Goal: Information Seeking & Learning: Learn about a topic

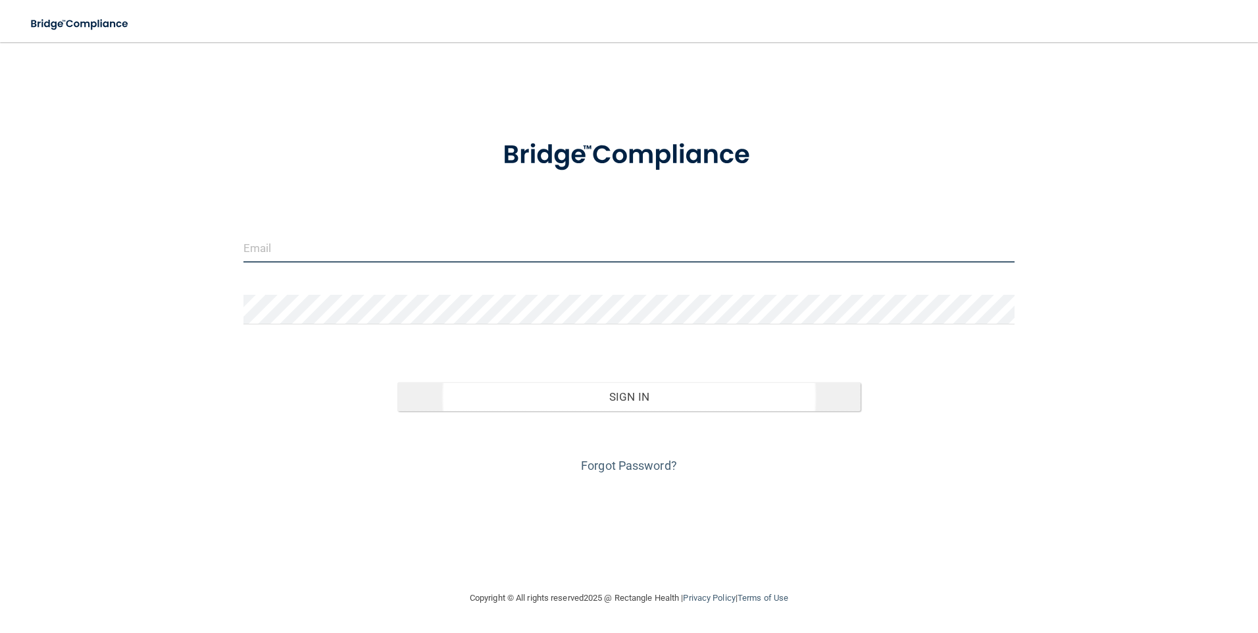
type input "[PERSON_NAME][DOMAIN_NAME][EMAIL_ADDRESS][PERSON_NAME][DOMAIN_NAME]"
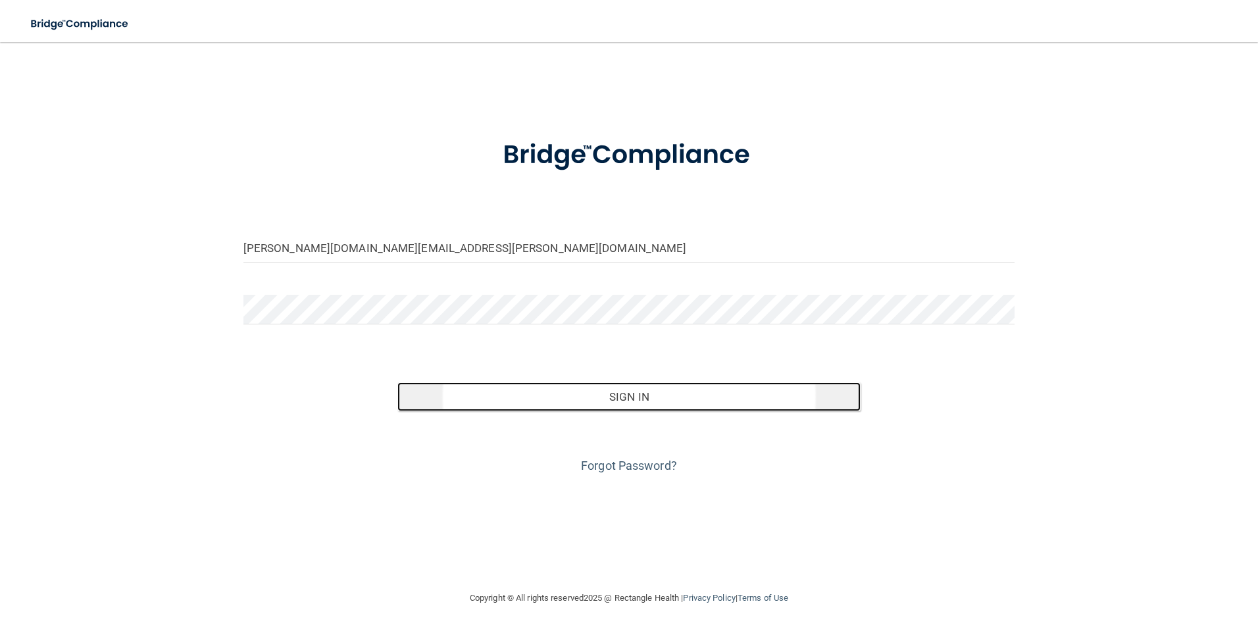
click at [680, 387] on button "Sign In" at bounding box center [628, 396] width 463 height 29
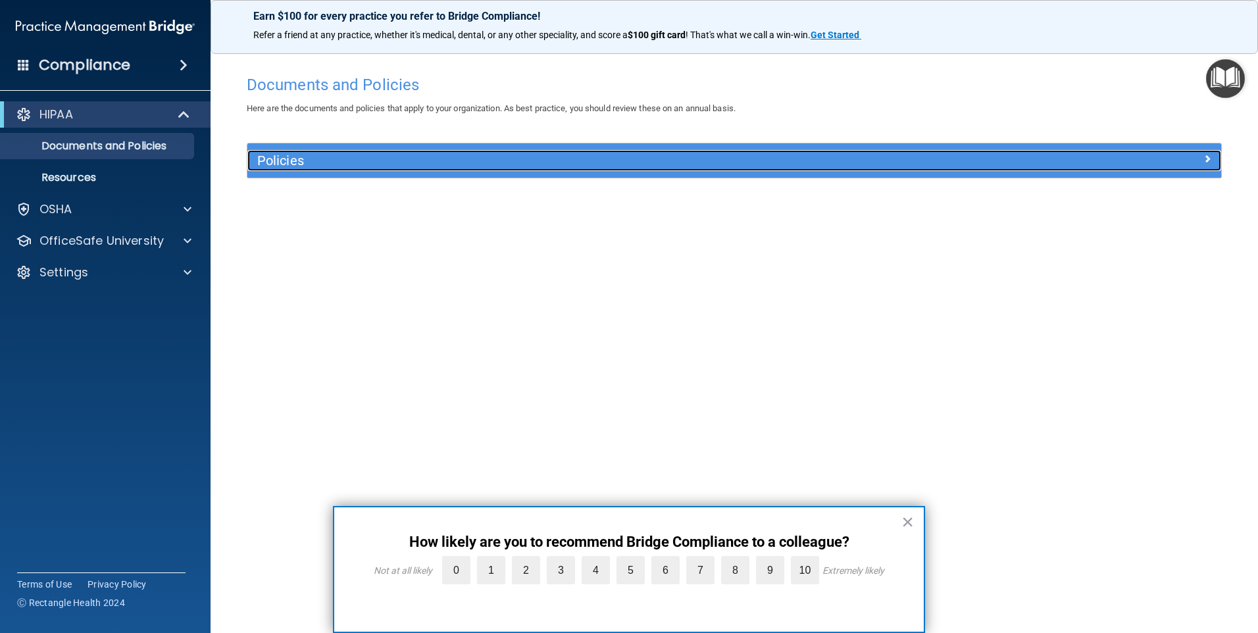
click at [1212, 157] on div at bounding box center [1099, 158] width 243 height 16
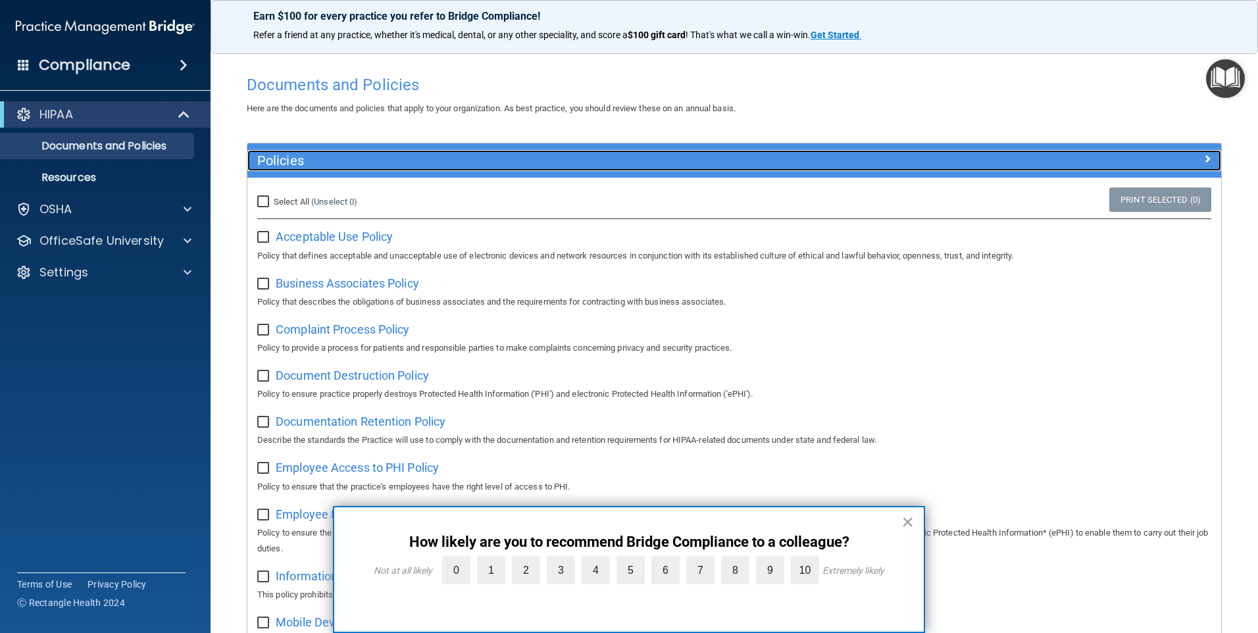
click at [1192, 151] on div at bounding box center [1099, 158] width 243 height 16
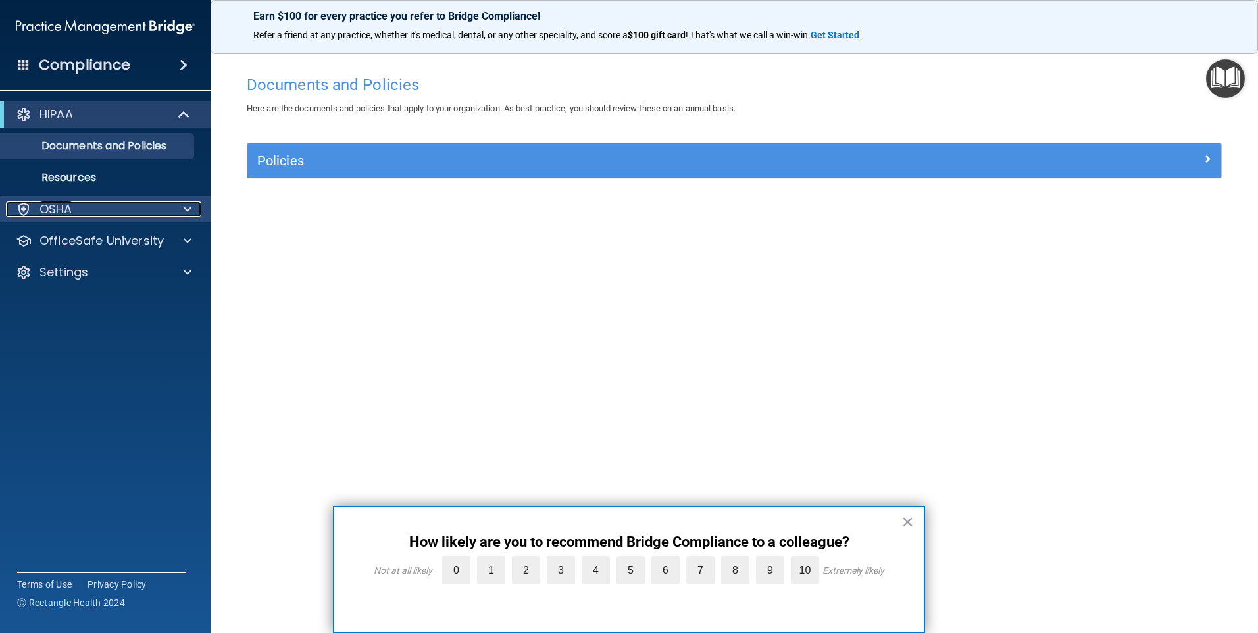
click at [103, 204] on div "OSHA" at bounding box center [87, 209] width 163 height 16
click at [136, 214] on div "OSHA" at bounding box center [87, 209] width 163 height 16
click at [99, 183] on p "Resources" at bounding box center [99, 177] width 180 height 13
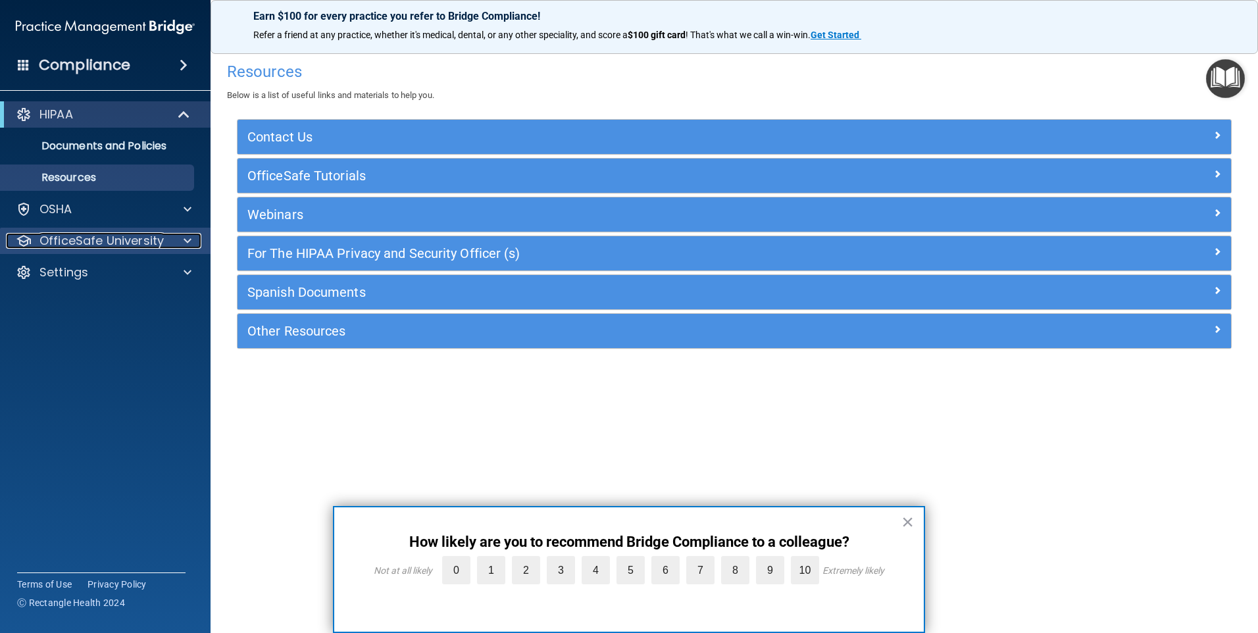
click at [180, 236] on div at bounding box center [185, 241] width 33 height 16
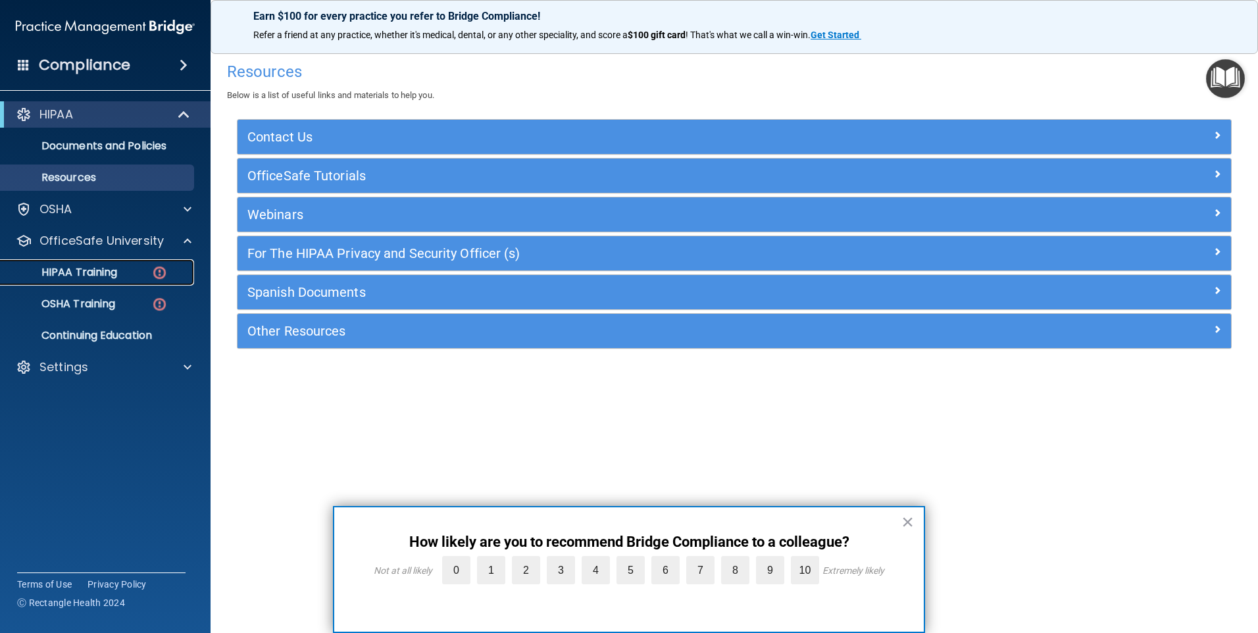
click at [106, 272] on p "HIPAA Training" at bounding box center [63, 272] width 109 height 13
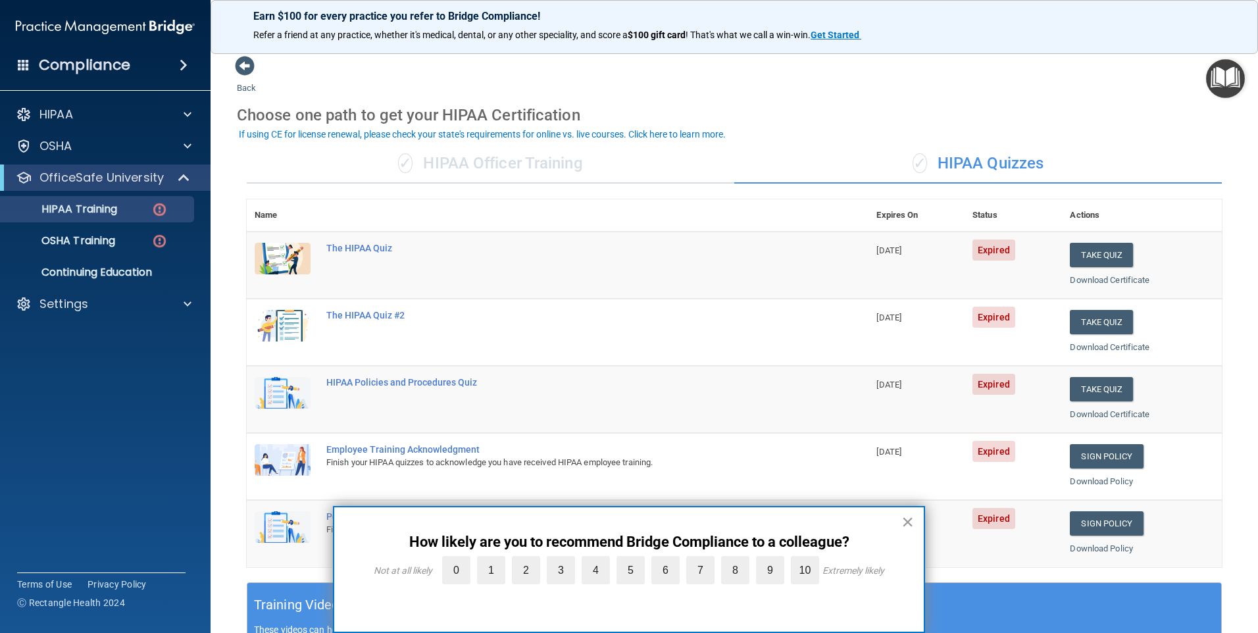
click at [910, 526] on button "×" at bounding box center [908, 521] width 13 height 21
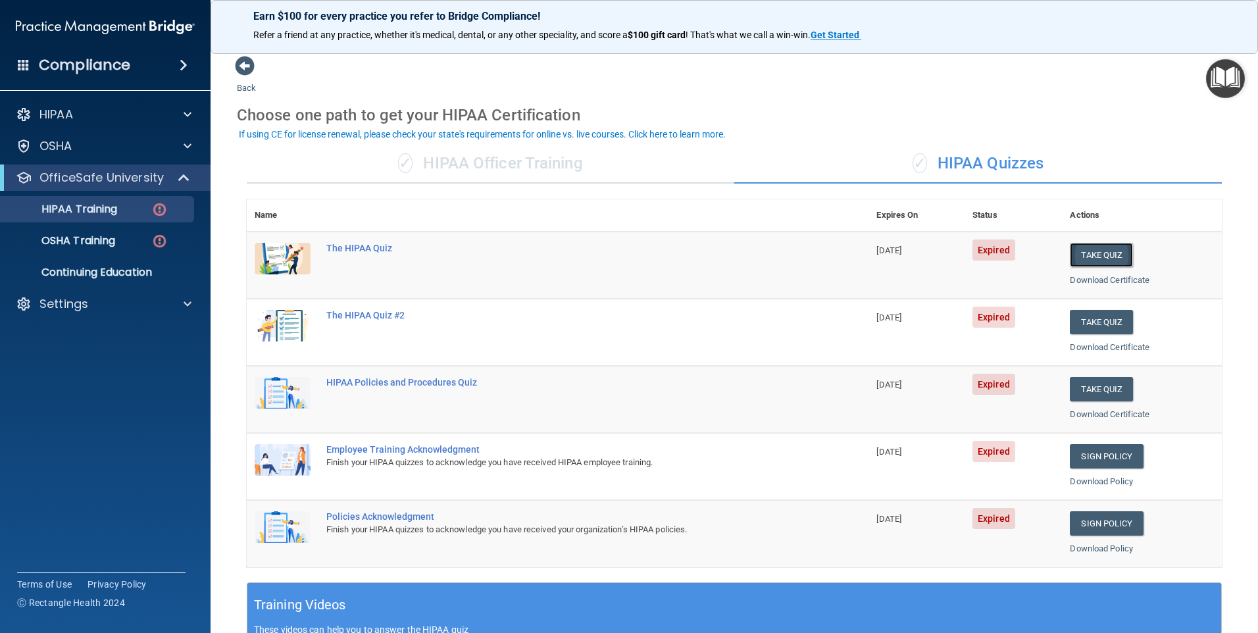
click at [1106, 249] on button "Take Quiz" at bounding box center [1101, 255] width 63 height 24
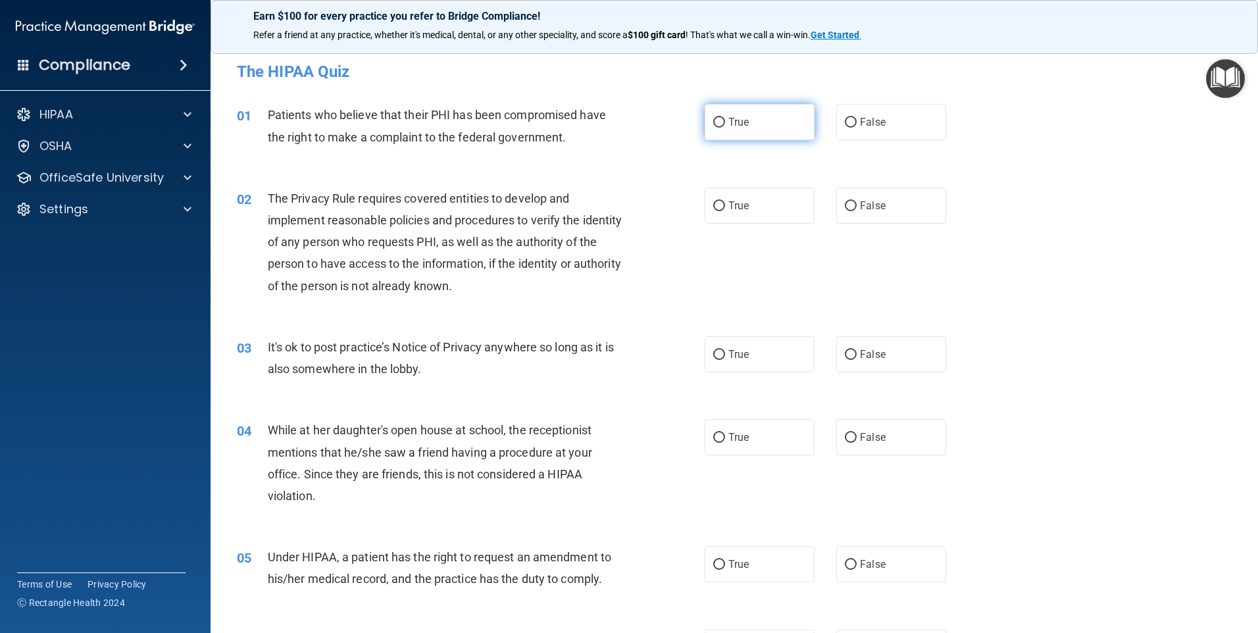
click at [744, 112] on label "True" at bounding box center [760, 122] width 110 height 36
click at [725, 118] on input "True" at bounding box center [719, 123] width 12 height 10
radio input "true"
